Goal: Navigation & Orientation: Find specific page/section

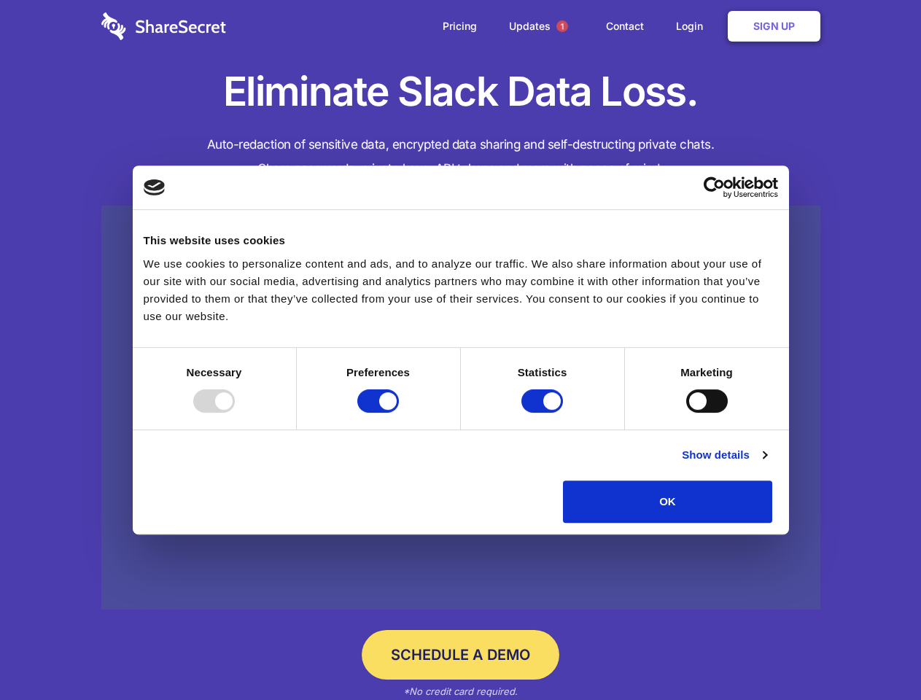
click at [235, 413] on div at bounding box center [214, 401] width 42 height 23
click at [399, 413] on input "Preferences" at bounding box center [378, 401] width 42 height 23
checkbox input "false"
click at [544, 413] on input "Statistics" at bounding box center [543, 401] width 42 height 23
checkbox input "false"
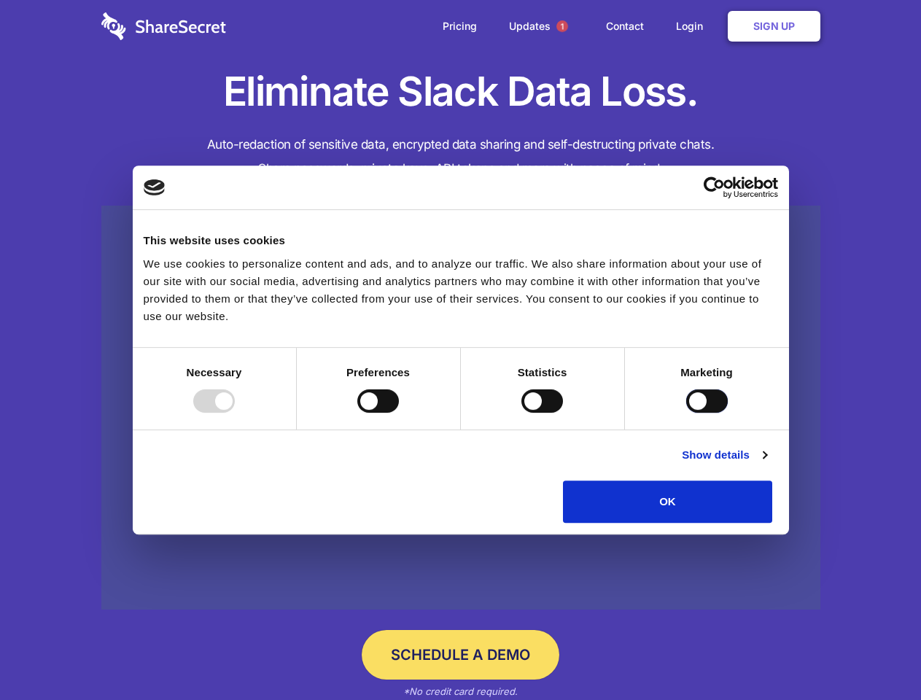
click at [686, 413] on input "Marketing" at bounding box center [707, 401] width 42 height 23
checkbox input "true"
click at [767, 464] on link "Show details" at bounding box center [724, 455] width 85 height 18
click at [0, 0] on li "Necessary 7 Necessary cookies help make a website usable by enabling basic func…" at bounding box center [0, 0] width 0 height 0
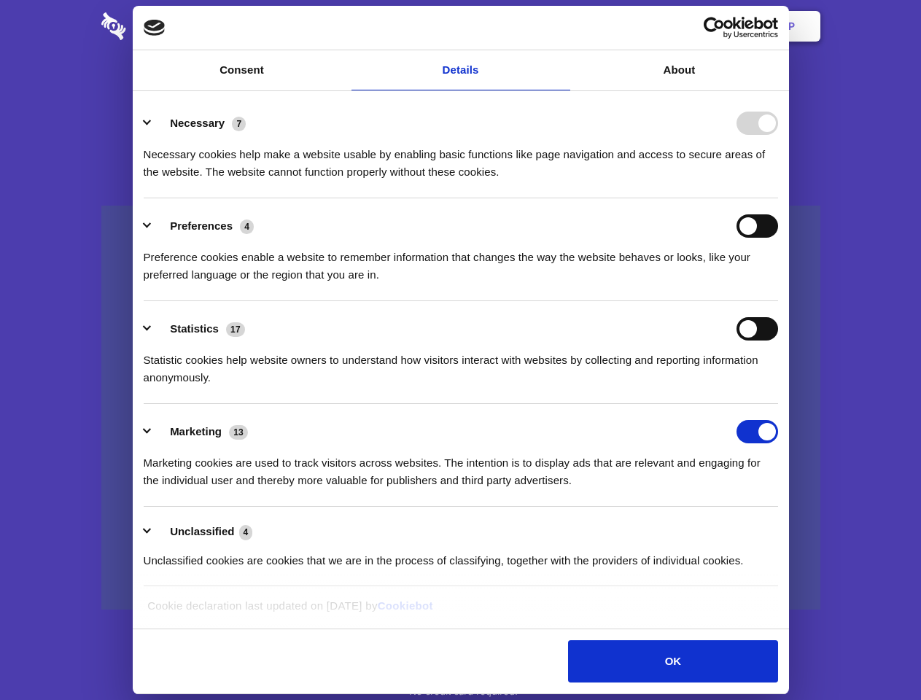
click at [562, 26] on span "1" at bounding box center [563, 26] width 12 height 12
